Goal: Find specific page/section: Find specific page/section

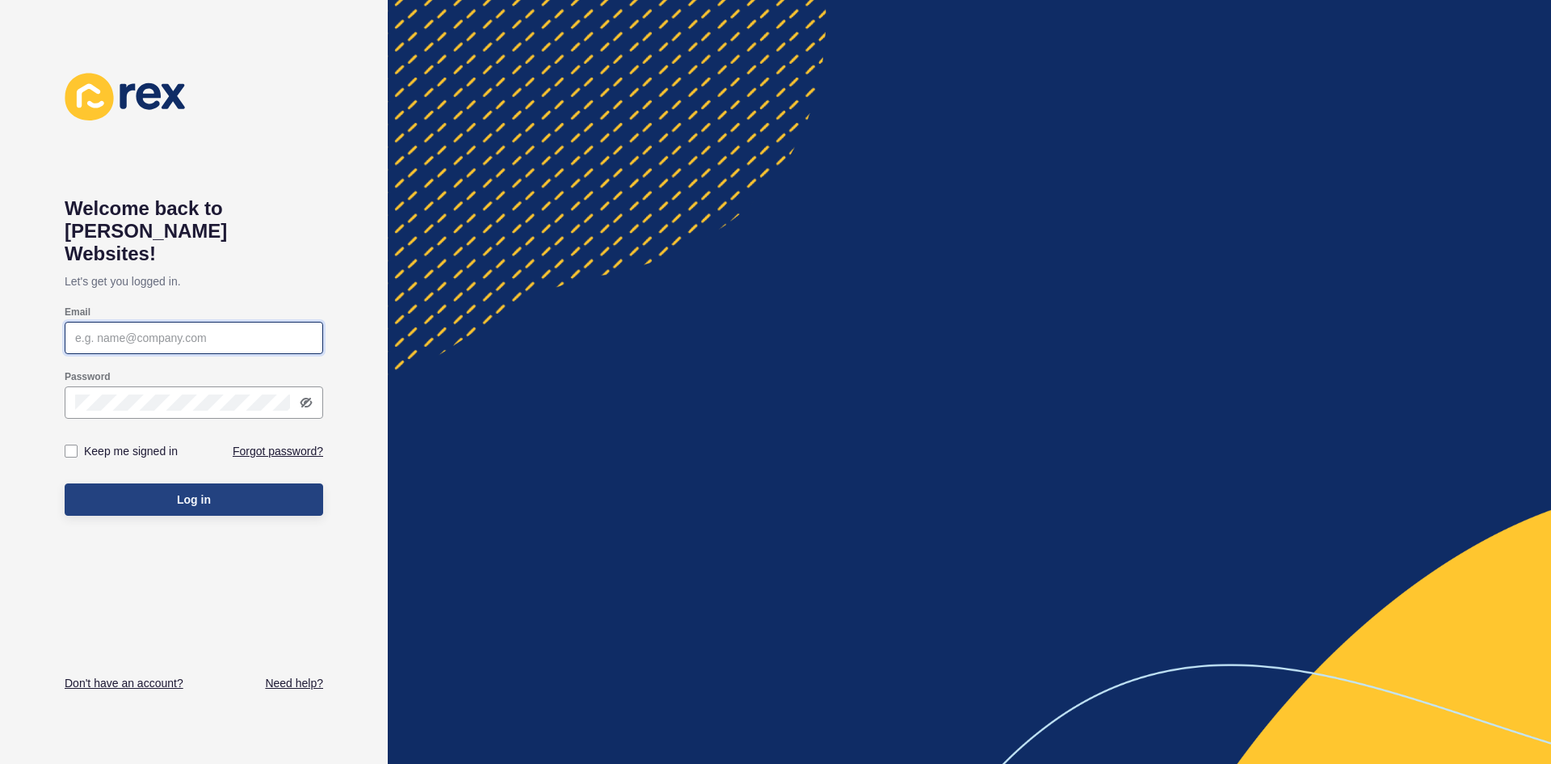
type input "[EMAIL_ADDRESS][DOMAIN_NAME]"
click at [155, 483] on button "Log in" at bounding box center [194, 499] width 259 height 32
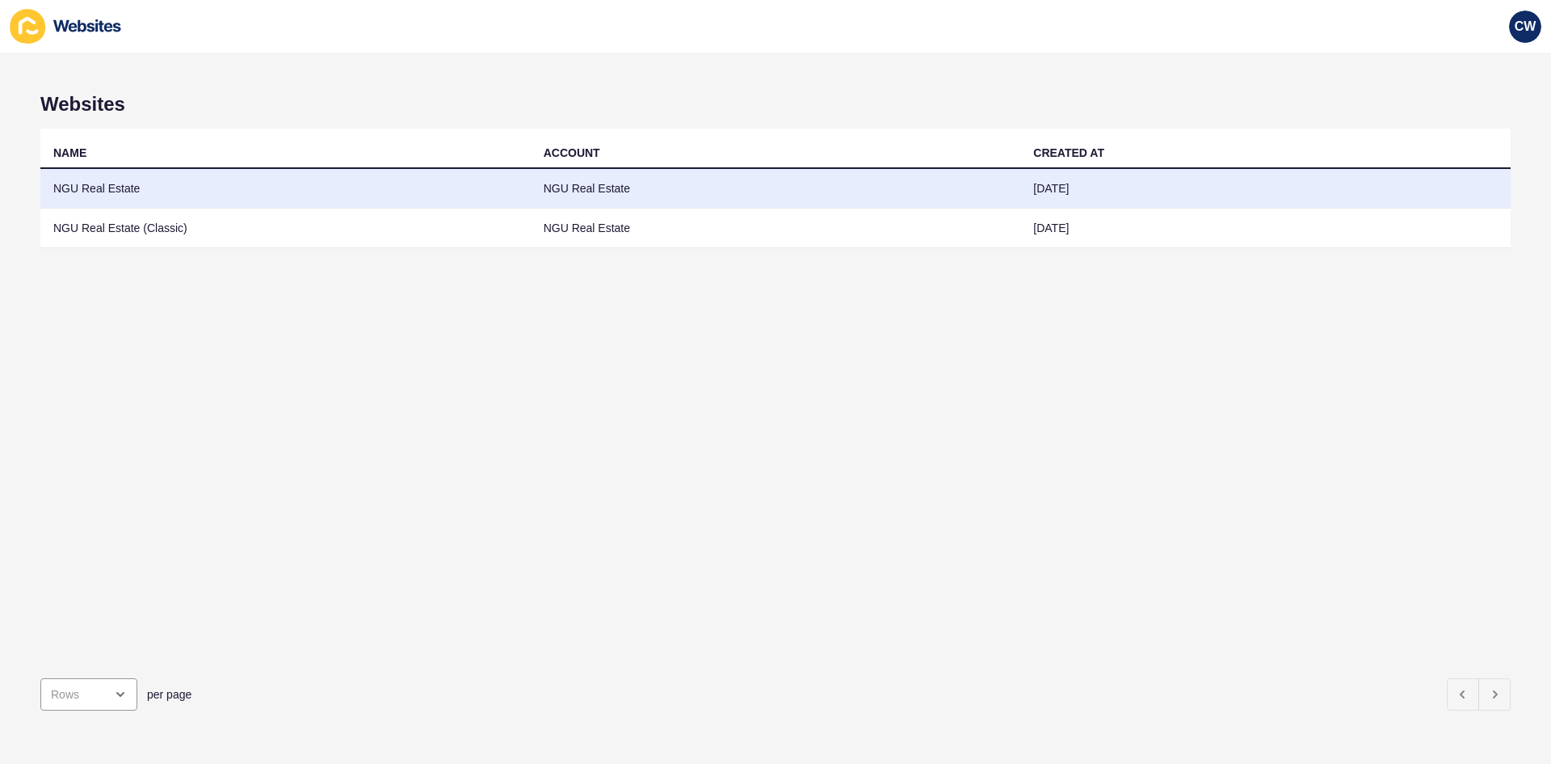
click at [395, 190] on td "NGU Real Estate" at bounding box center [285, 189] width 490 height 40
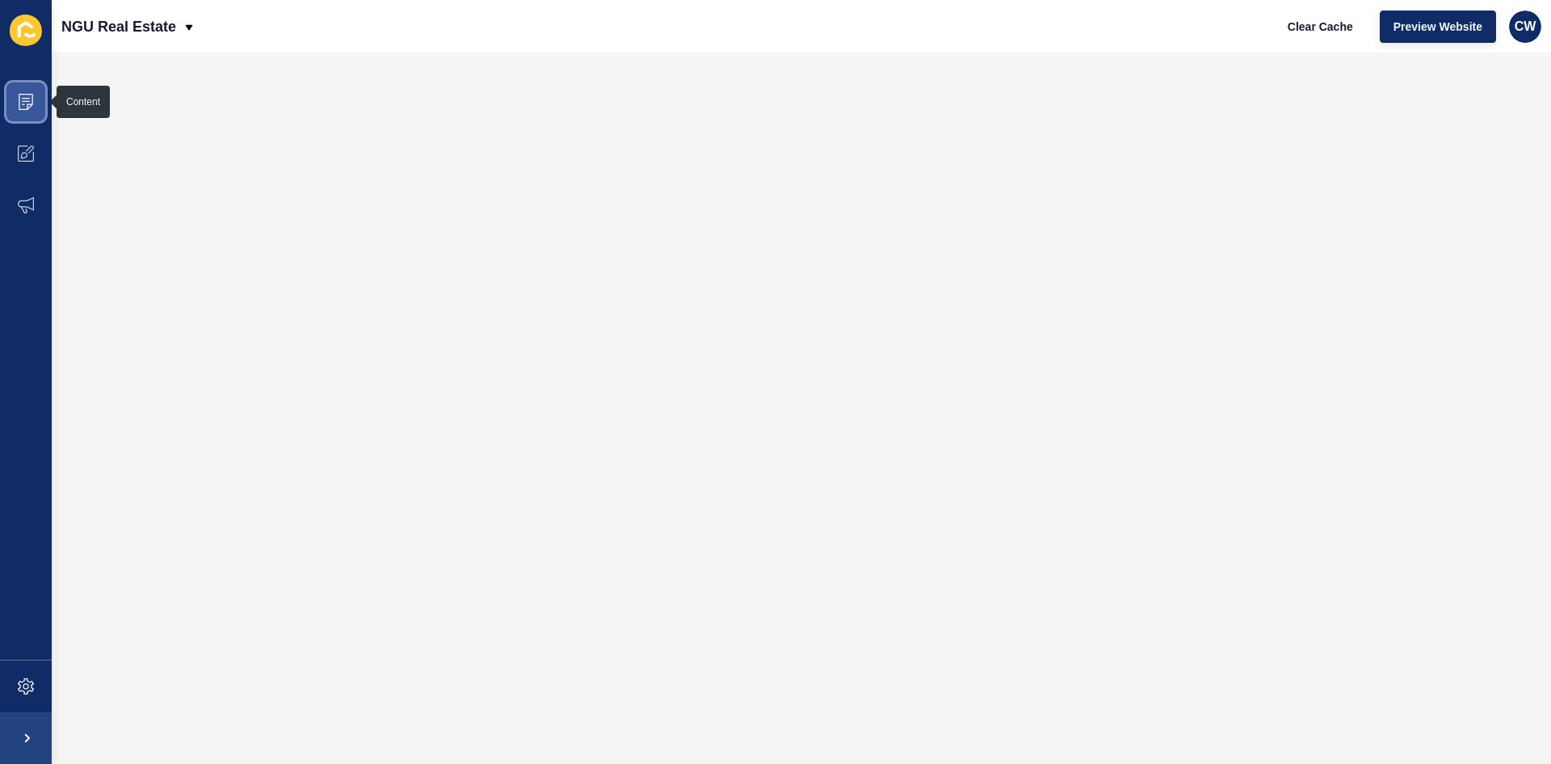
click at [32, 101] on icon at bounding box center [26, 102] width 16 height 16
drag, startPoint x: 27, startPoint y: 86, endPoint x: 43, endPoint y: 99, distance: 20.1
click at [28, 86] on span at bounding box center [26, 102] width 52 height 52
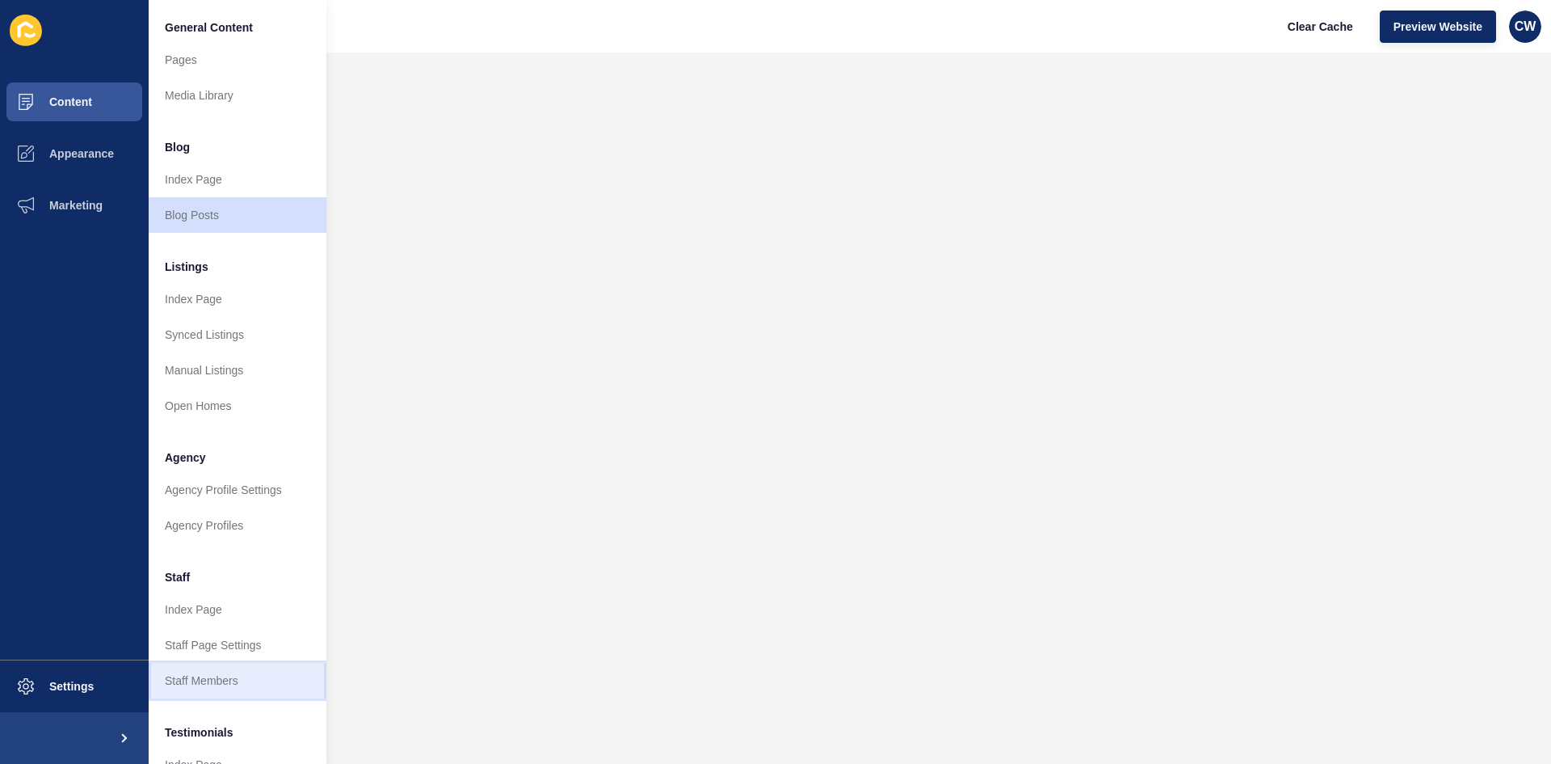
click at [256, 671] on link "Staff Members" at bounding box center [238, 681] width 178 height 36
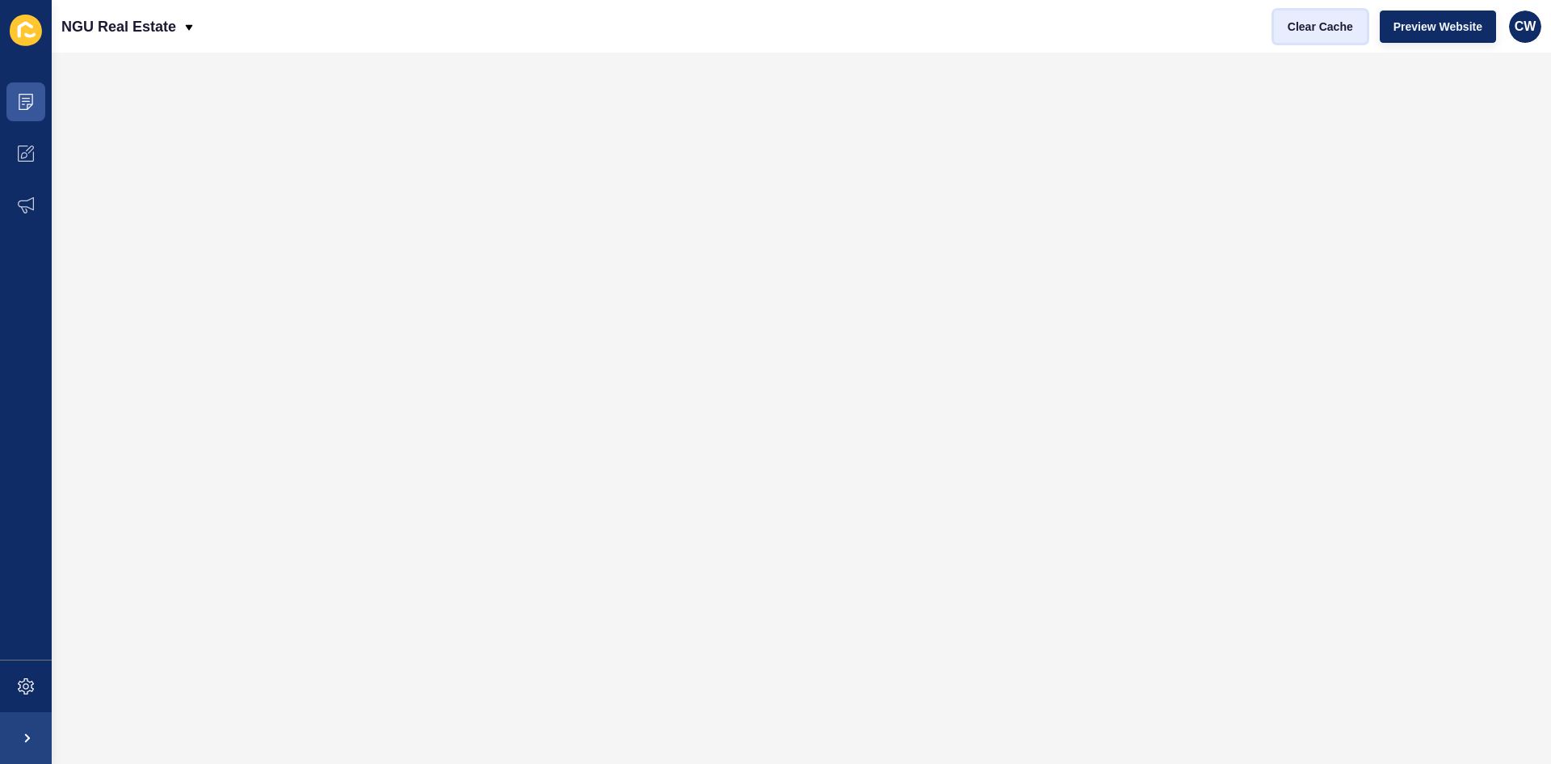
click at [1309, 40] on button "Clear Cache" at bounding box center [1320, 27] width 93 height 32
click at [27, 89] on span at bounding box center [26, 102] width 52 height 52
